Goal: Task Accomplishment & Management: Complete application form

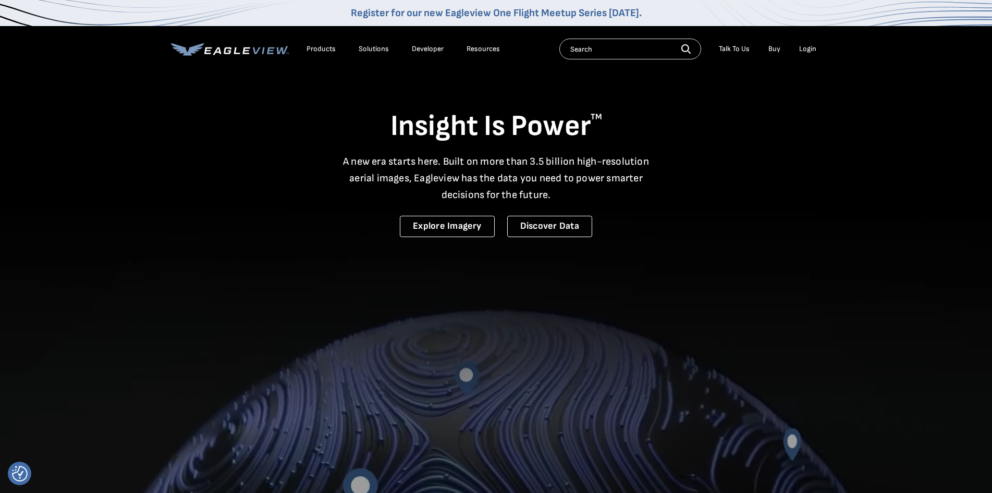
click at [807, 46] on div "Login" at bounding box center [807, 48] width 17 height 9
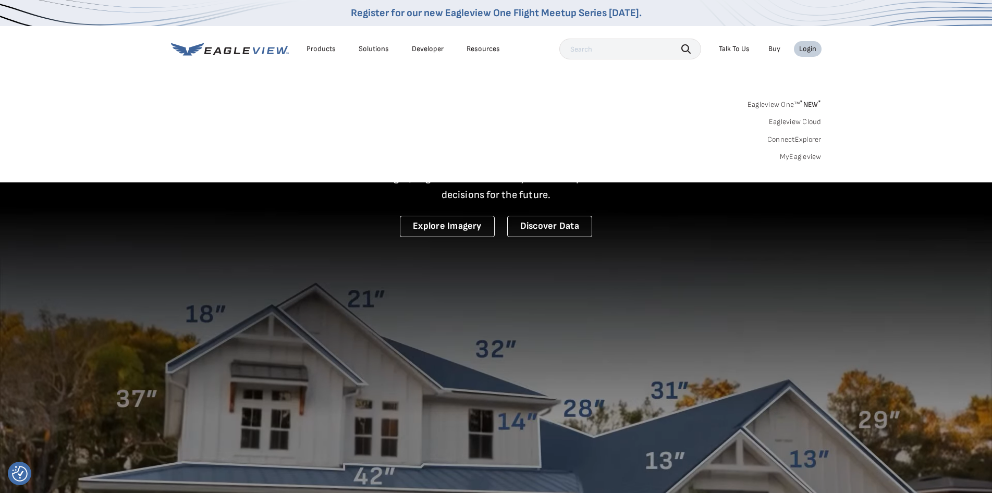
click at [790, 152] on link "MyEagleview" at bounding box center [801, 156] width 42 height 9
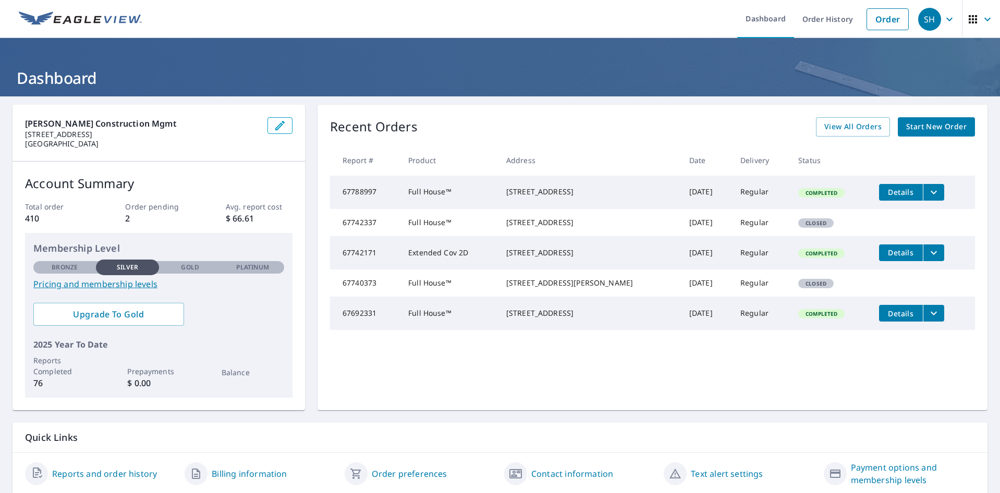
click at [914, 126] on span "Start New Order" at bounding box center [936, 126] width 60 height 13
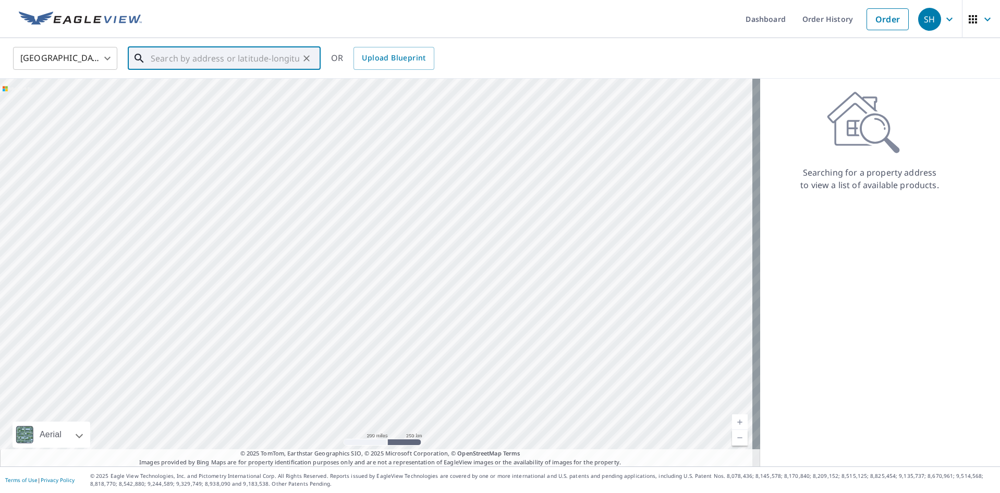
click at [188, 59] on input "text" at bounding box center [225, 58] width 149 height 29
click at [155, 92] on span "1107 Cable Way" at bounding box center [231, 88] width 164 height 13
type input "1107 Cable Way Crosby, TX 77532"
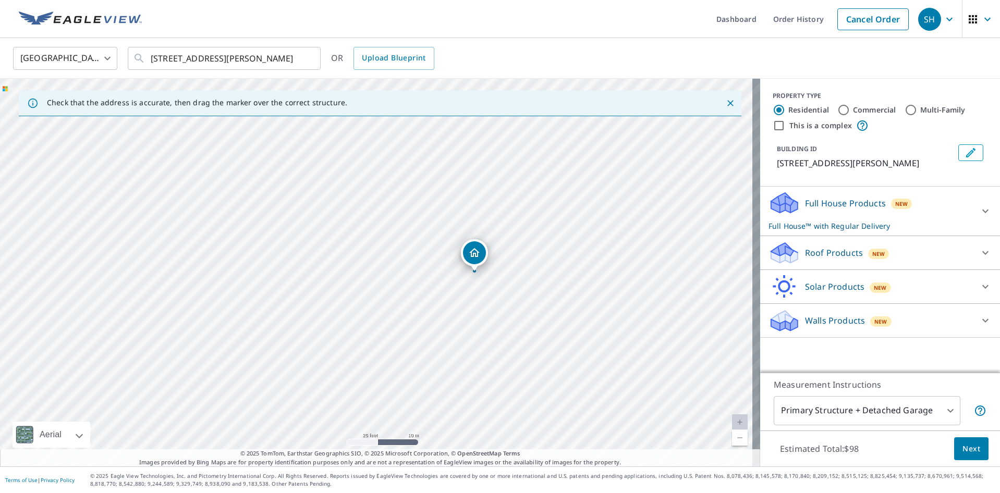
drag, startPoint x: 507, startPoint y: 249, endPoint x: 462, endPoint y: 319, distance: 83.3
click at [462, 319] on div "1107 Cable Way Crosby, TX 77532" at bounding box center [380, 273] width 760 height 388
click at [834, 209] on p "Full House Products" at bounding box center [845, 203] width 81 height 13
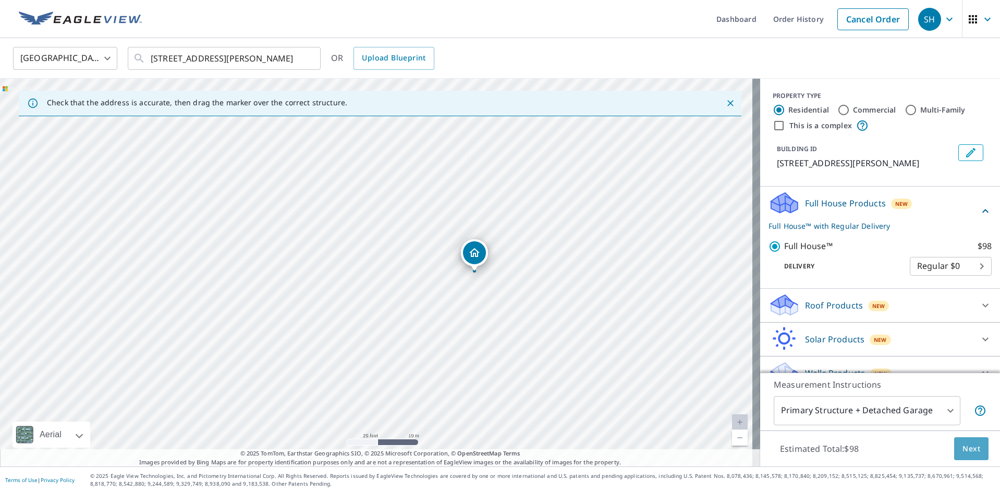
click at [963, 446] on span "Next" at bounding box center [972, 449] width 18 height 13
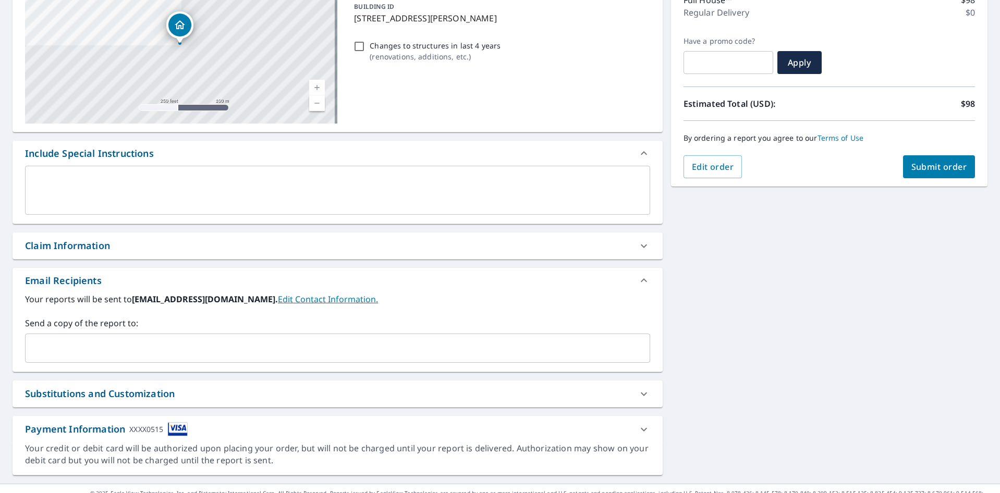
scroll to position [163, 0]
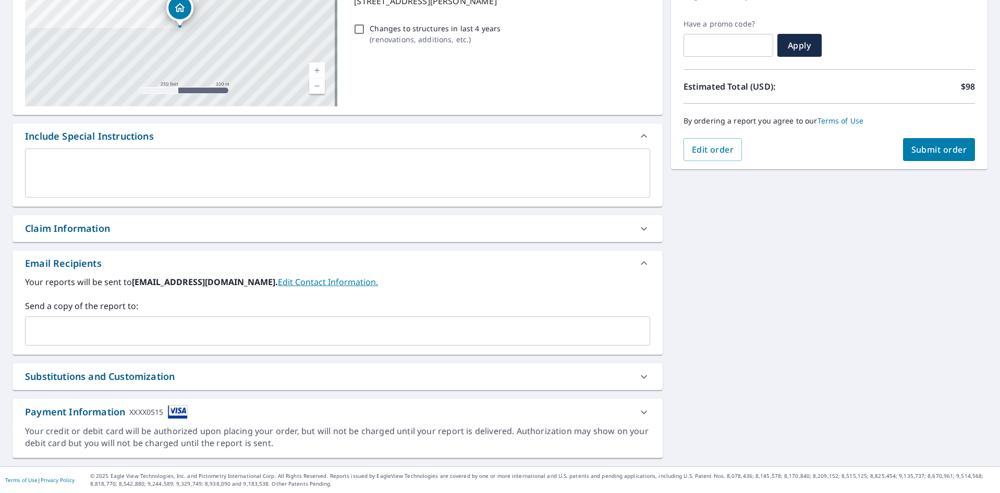
click at [64, 330] on input "text" at bounding box center [330, 331] width 600 height 20
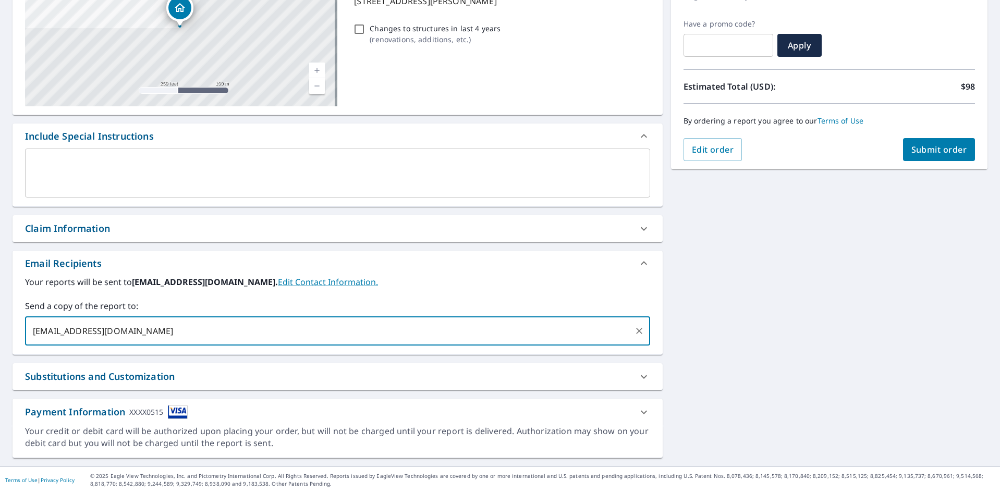
type input "jwest@birdseyconstruction.com"
type input "Mgravely@birdseyconstruction.com"
type input "Acruz@birdseyconstruction,co"
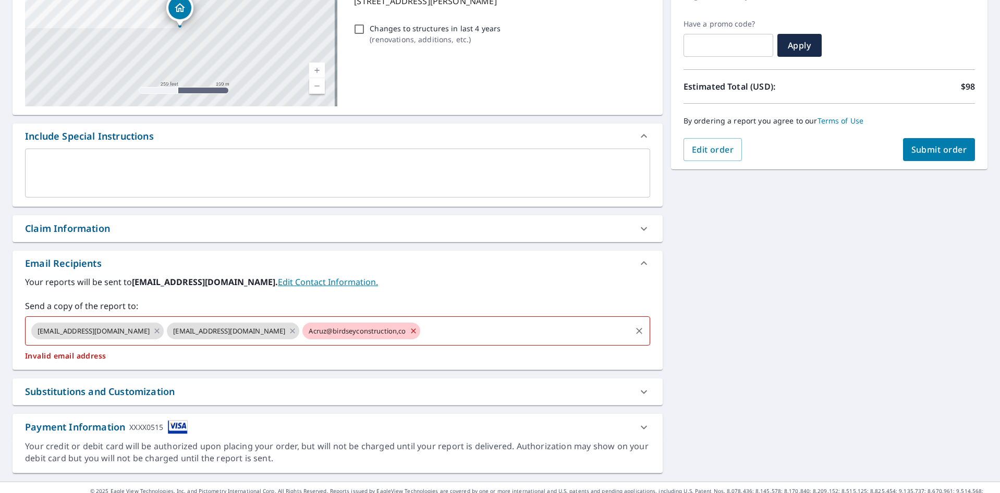
click at [382, 327] on span "Acruz@birdseyconstruction,co" at bounding box center [357, 331] width 110 height 10
click at [411, 331] on icon at bounding box center [413, 330] width 8 height 11
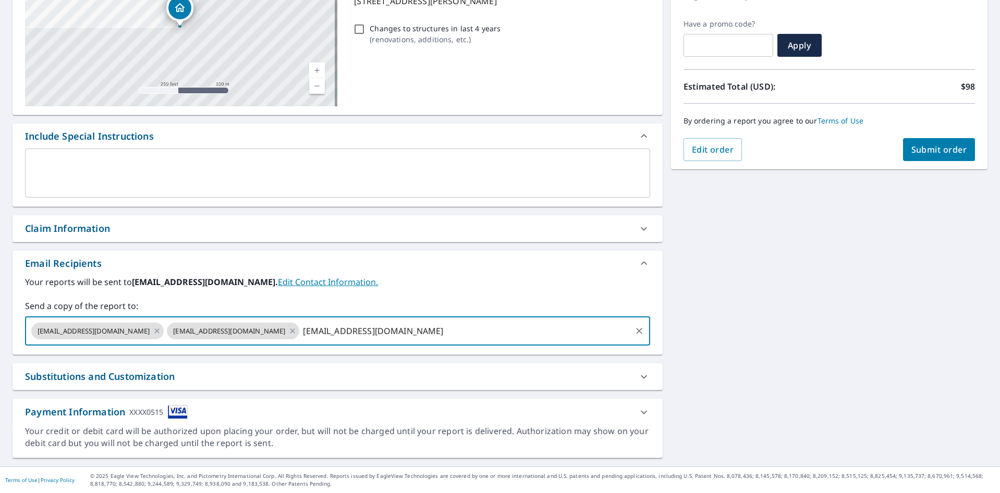
type input "Acruz@birdseyconstruction.com"
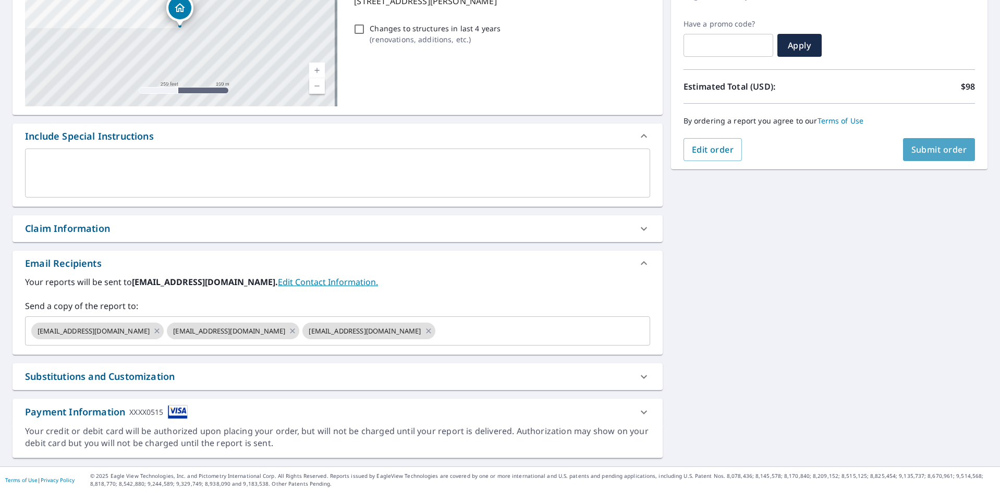
click at [917, 150] on span "Submit order" at bounding box center [940, 149] width 56 height 11
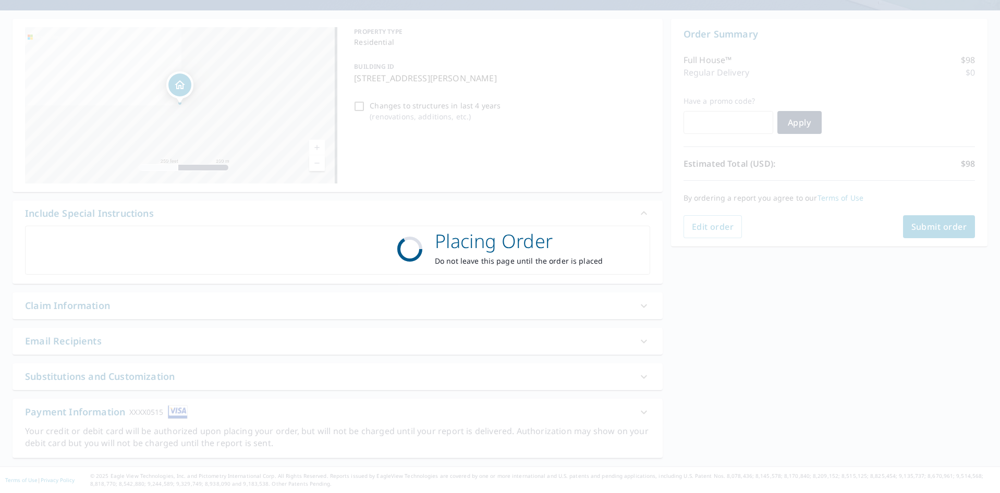
scroll to position [86, 0]
